Goal: Transaction & Acquisition: Subscribe to service/newsletter

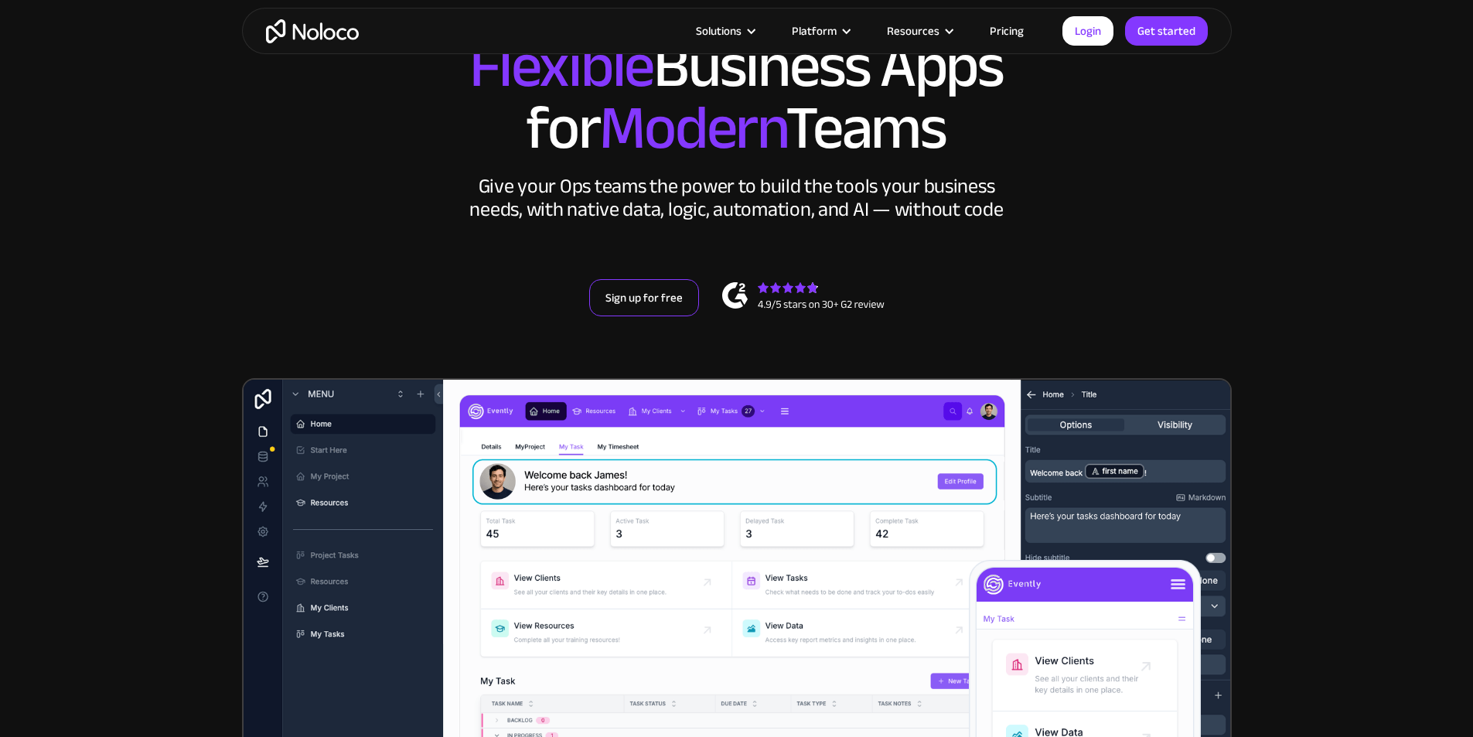
click at [635, 316] on link "Sign up for free" at bounding box center [644, 297] width 110 height 37
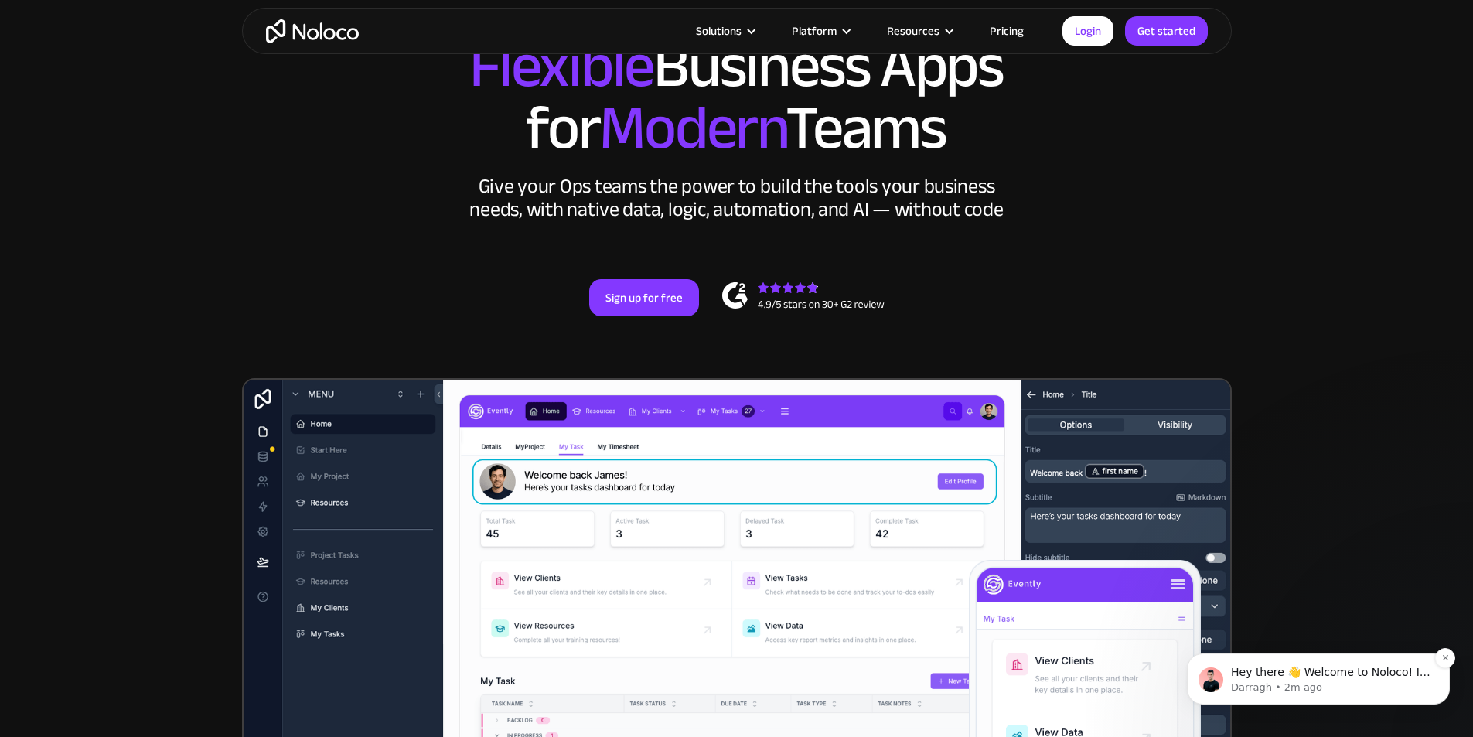
click at [1325, 679] on span "Hey there 👋 Welcome to Noloco! If you have any questions, just reply to this me…" at bounding box center [1330, 695] width 199 height 59
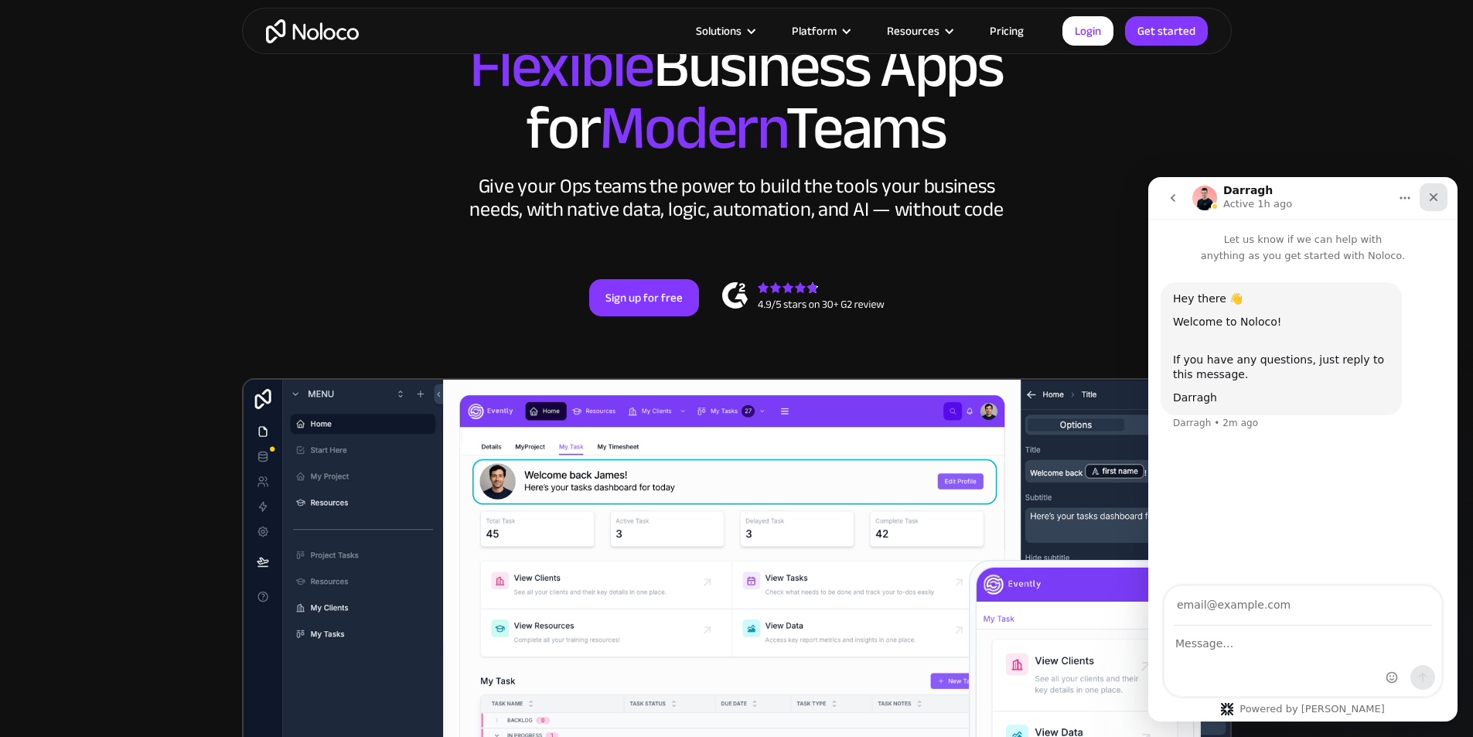
click at [1432, 189] on div "Close" at bounding box center [1433, 197] width 28 height 28
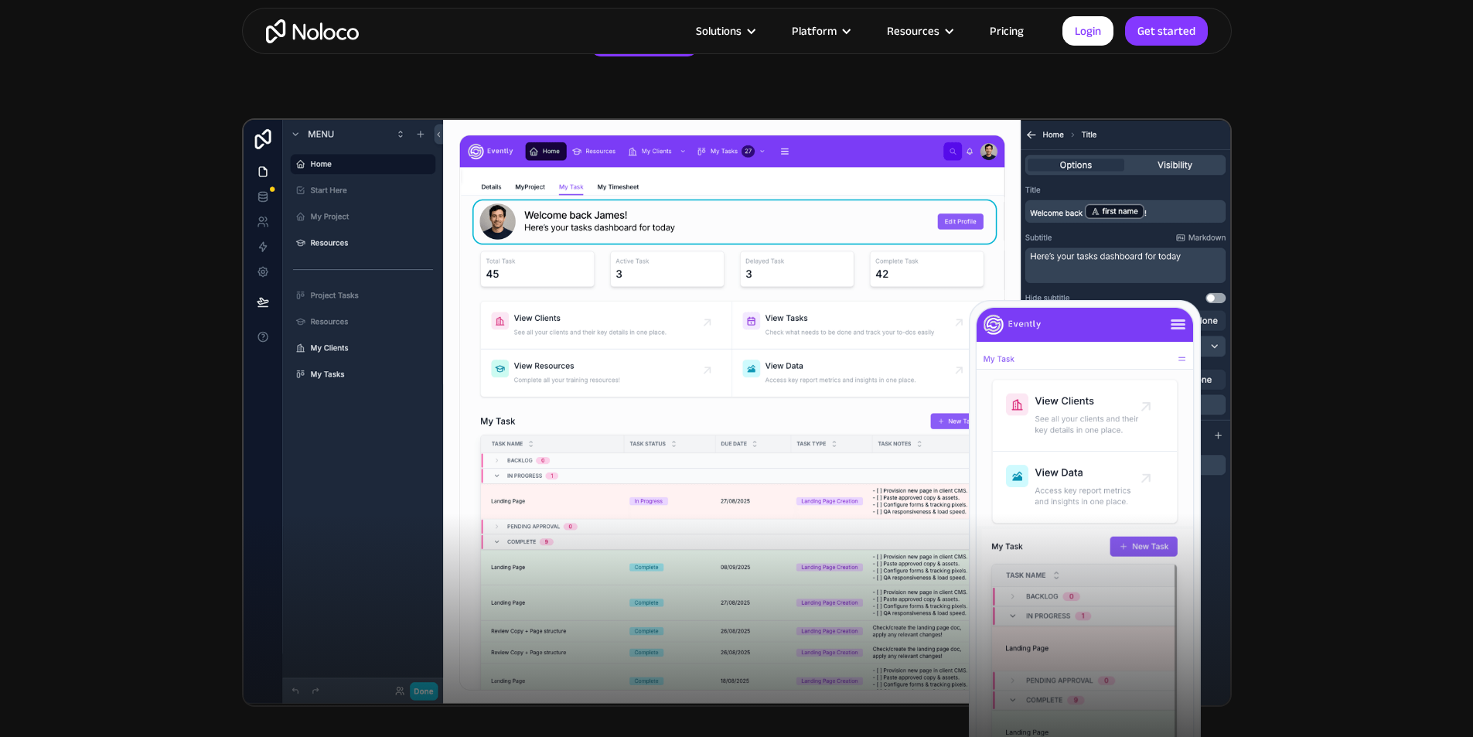
scroll to position [387, 0]
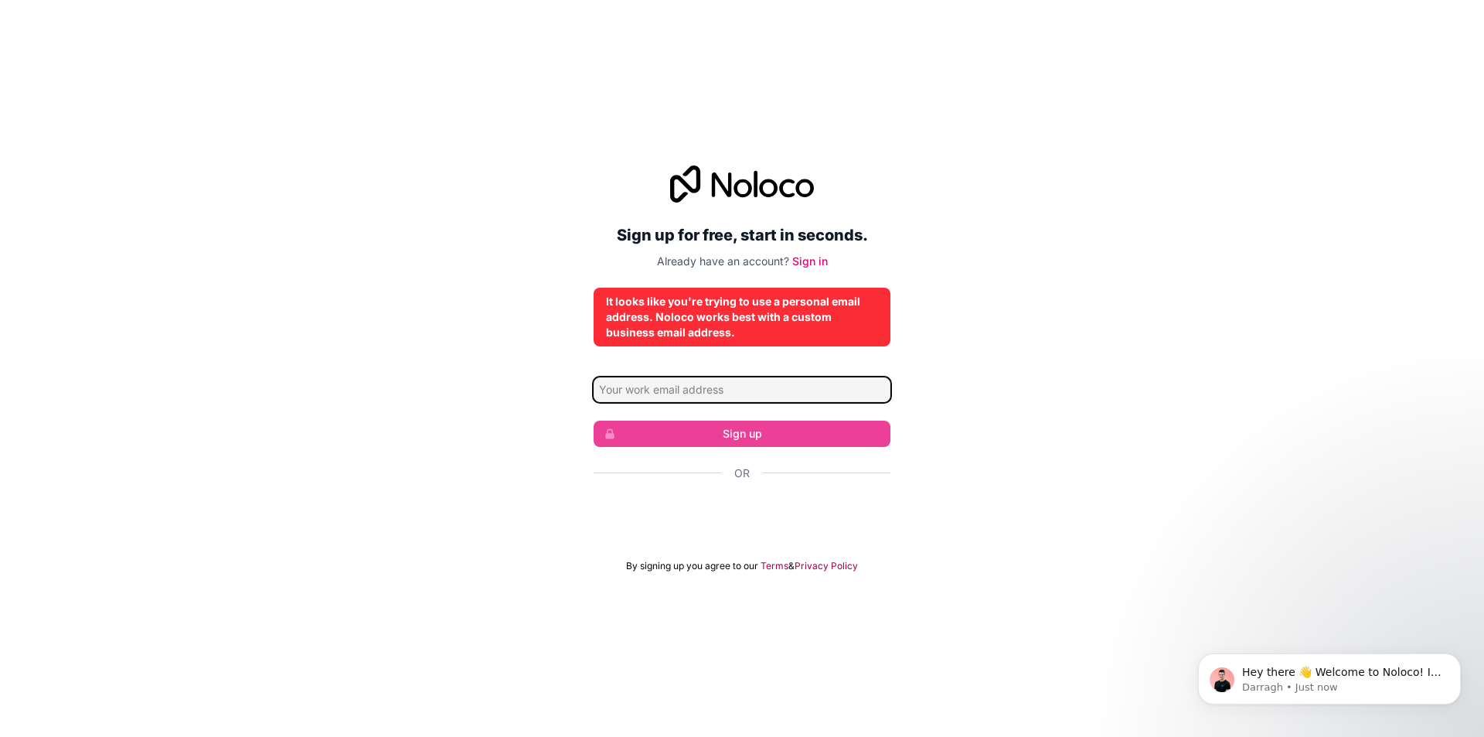
click at [657, 391] on input "Email address" at bounding box center [742, 389] width 297 height 25
